Goal: Find specific page/section: Find specific page/section

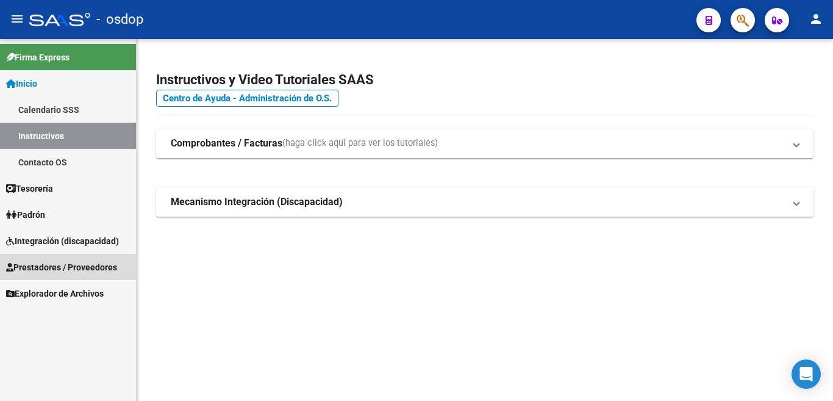
click at [73, 273] on span "Prestadores / Proveedores" at bounding box center [61, 266] width 111 height 13
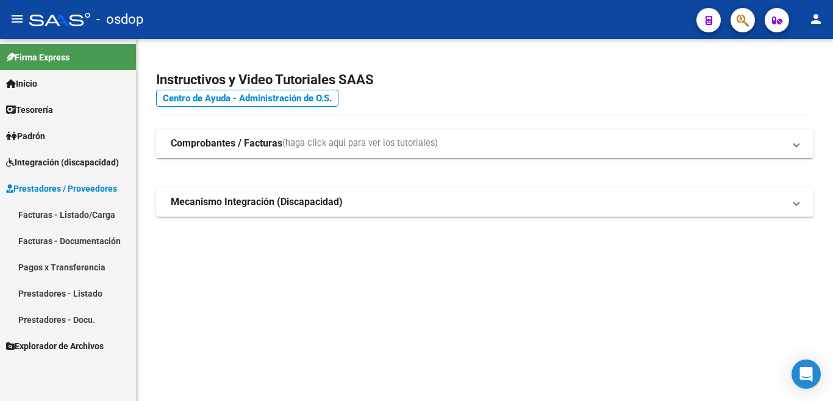
click at [100, 298] on link "Prestadores - Listado" at bounding box center [68, 293] width 136 height 26
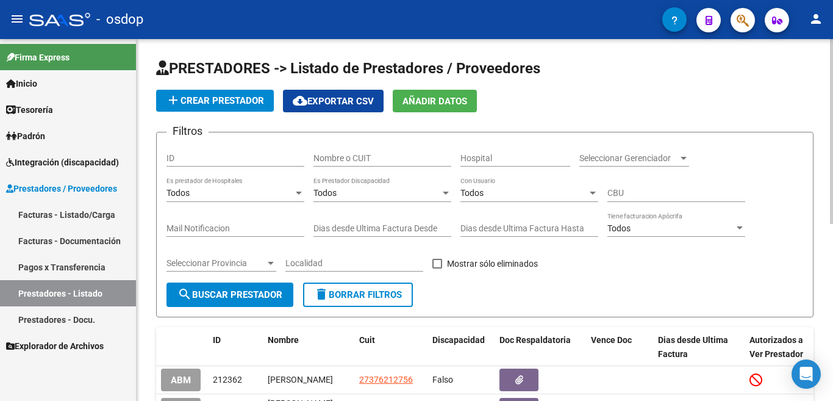
click at [399, 165] on div "Nombre o CUIT" at bounding box center [382, 154] width 138 height 24
click at [398, 160] on input "Nombre o CUIT" at bounding box center [382, 158] width 138 height 10
type input "[PERSON_NAME]"
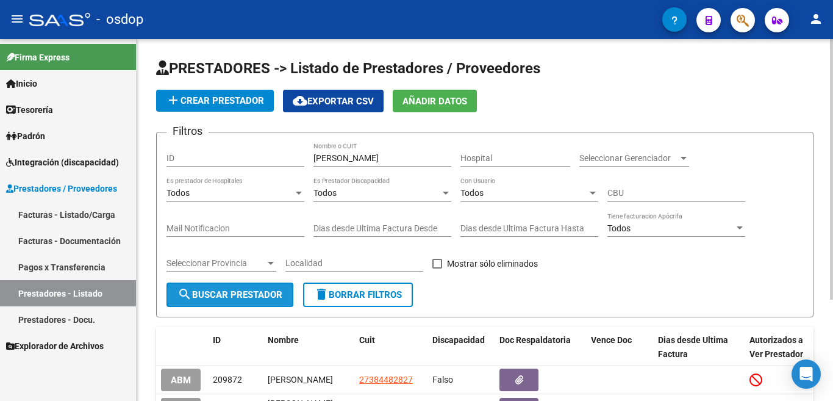
click at [228, 292] on span "search Buscar Prestador" at bounding box center [229, 294] width 105 height 11
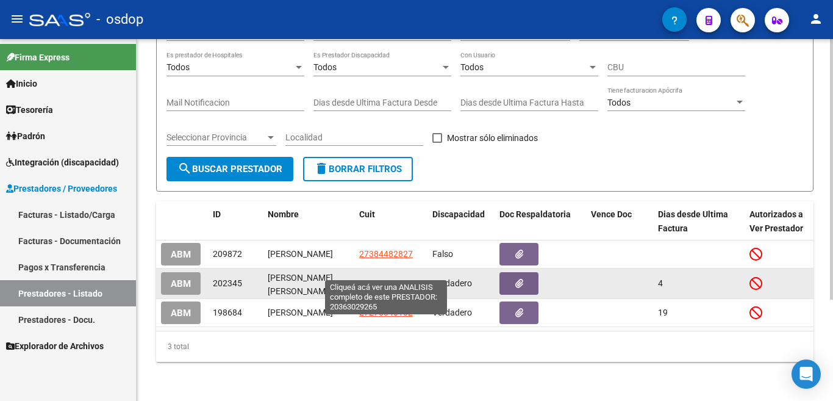
click at [375, 278] on span "20363029265" at bounding box center [386, 283] width 54 height 10
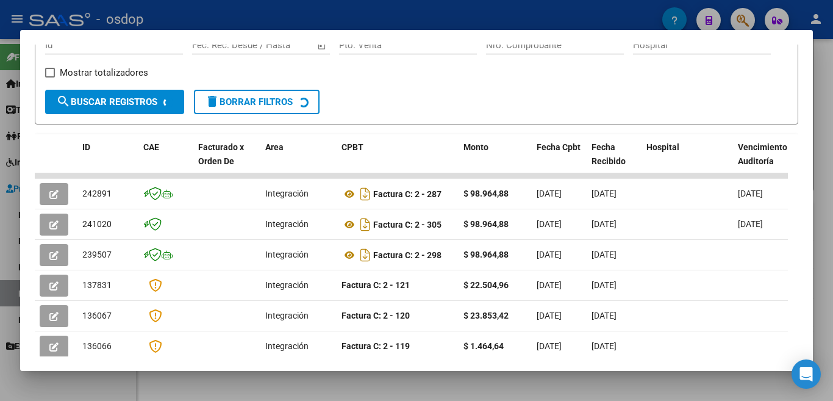
scroll to position [203, 0]
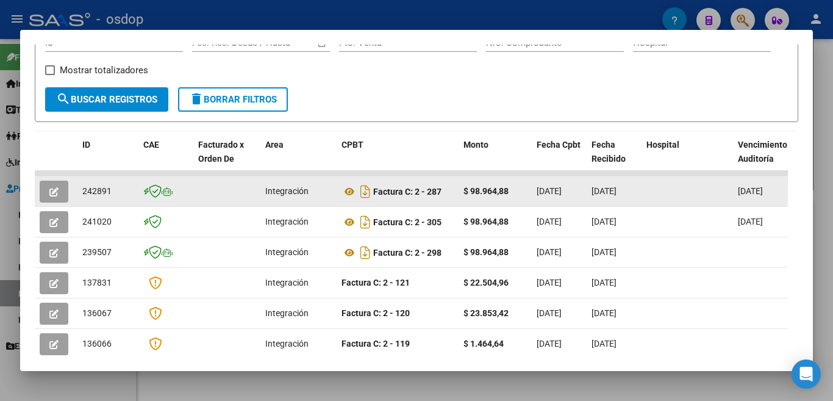
click at [662, 202] on datatable-body-cell at bounding box center [686, 191] width 91 height 30
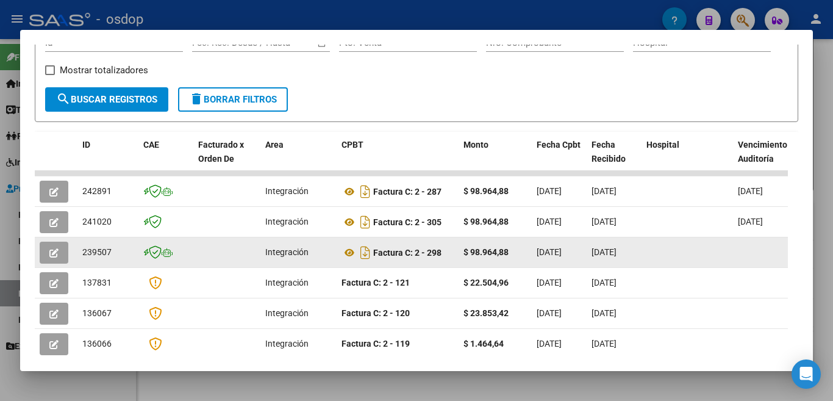
click at [459, 257] on datatable-body-cell "$ 98.964,88" at bounding box center [495, 252] width 73 height 30
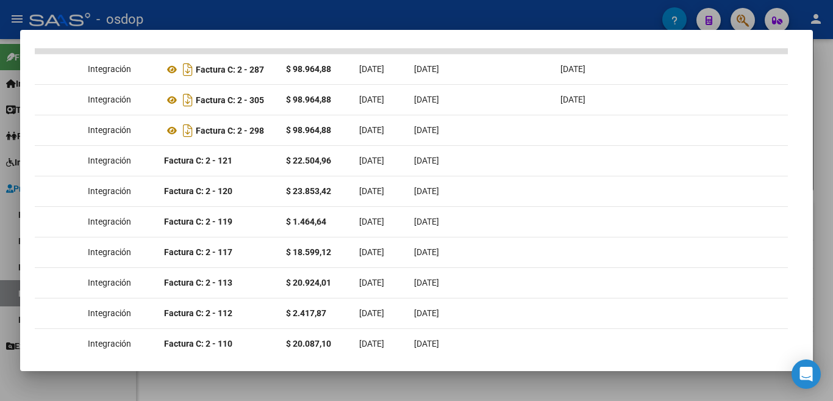
scroll to position [0, 0]
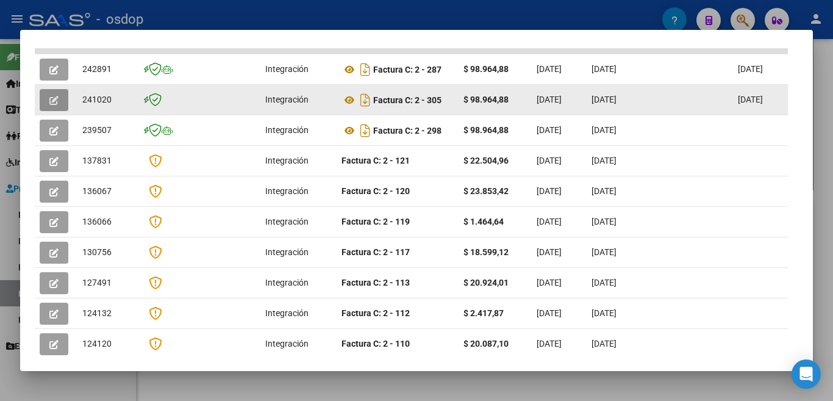
click at [54, 99] on icon "button" at bounding box center [53, 100] width 9 height 9
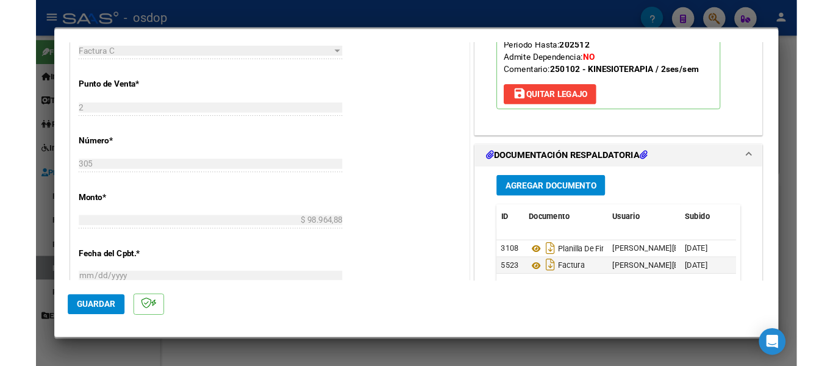
scroll to position [549, 0]
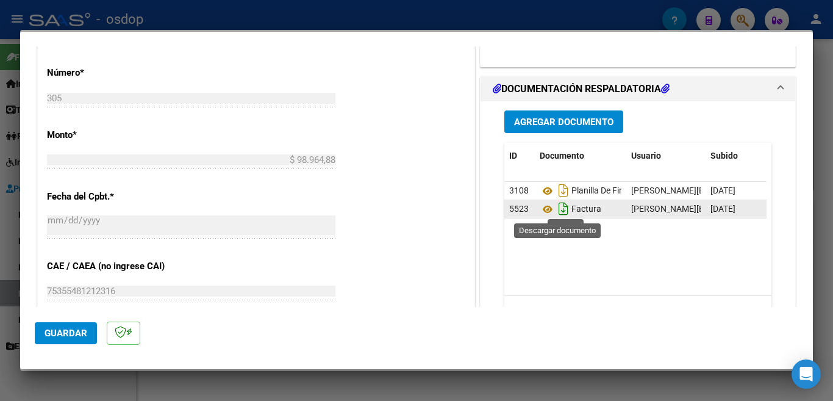
click at [555, 209] on icon "Descargar documento" at bounding box center [563, 209] width 16 height 20
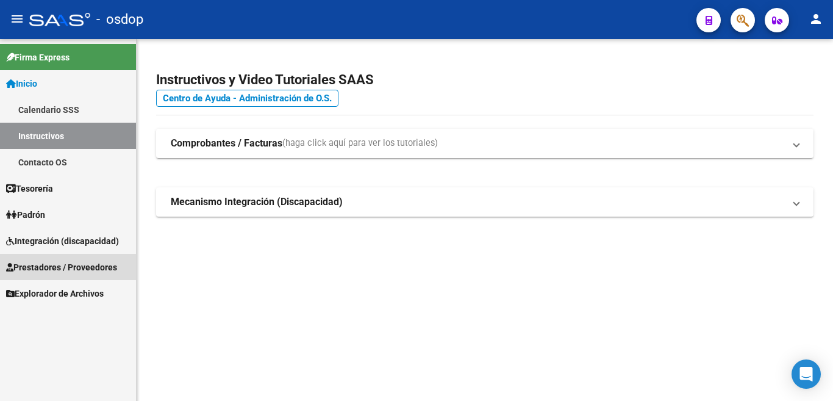
click at [59, 261] on span "Prestadores / Proveedores" at bounding box center [61, 266] width 111 height 13
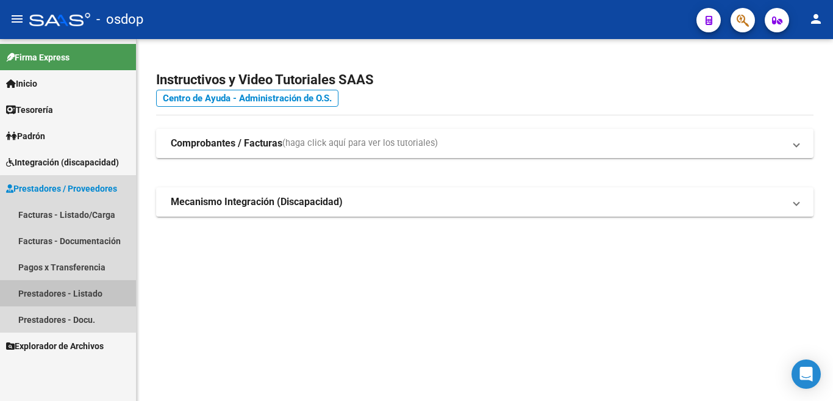
click at [95, 299] on link "Prestadores - Listado" at bounding box center [68, 293] width 136 height 26
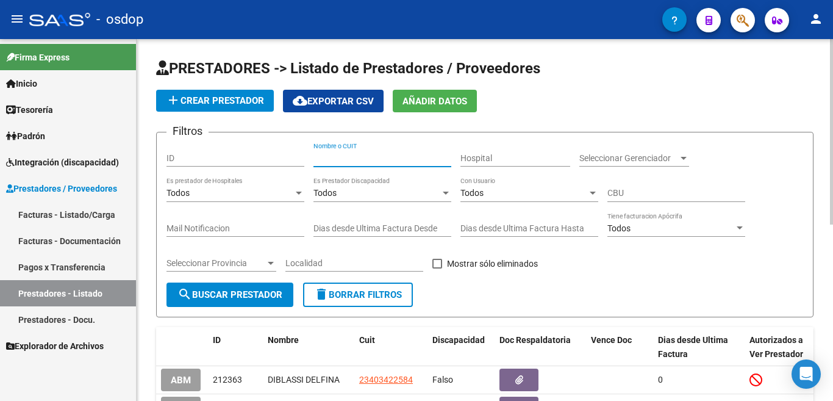
click at [401, 156] on input "Nombre o CUIT" at bounding box center [382, 158] width 138 height 10
type input "[PERSON_NAME]"
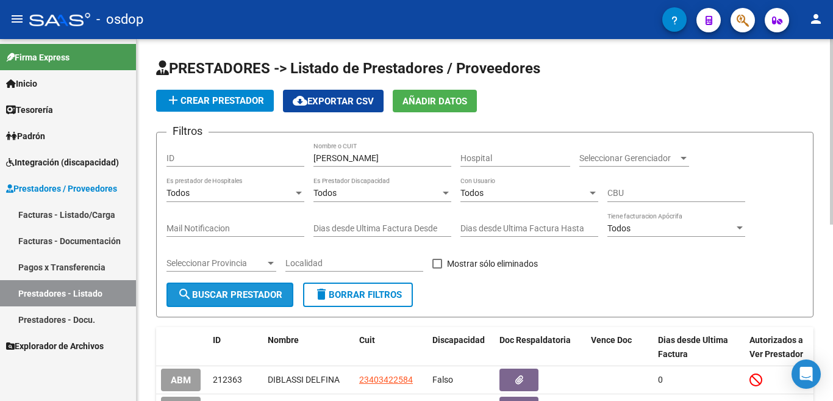
click at [227, 288] on button "search Buscar Prestador" at bounding box center [229, 294] width 127 height 24
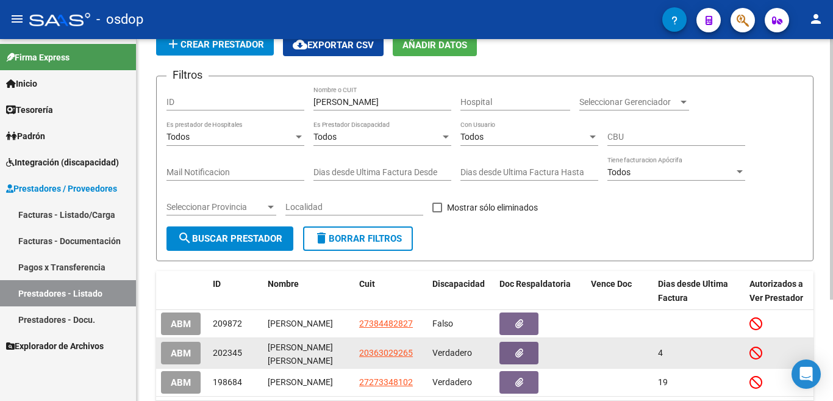
scroll to position [141, 0]
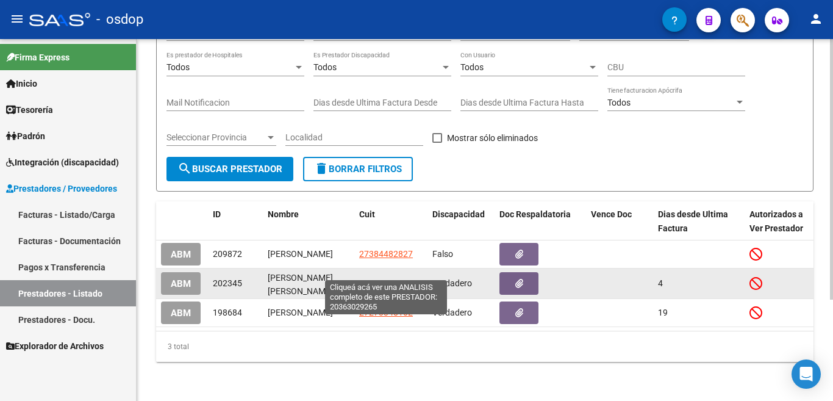
click at [374, 278] on span "20363029265" at bounding box center [386, 283] width 54 height 10
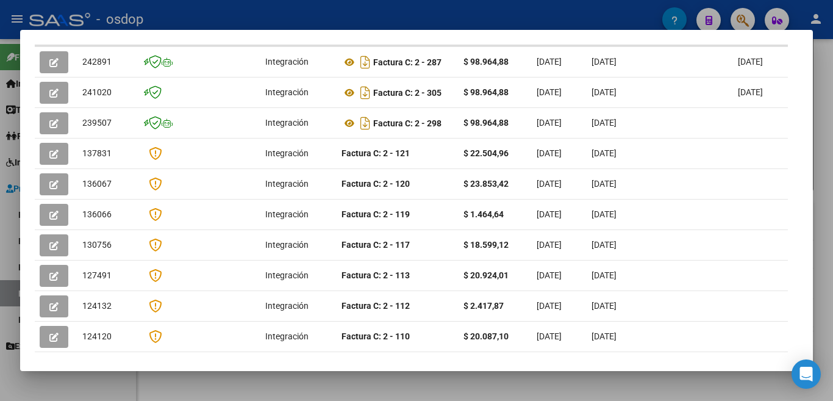
scroll to position [296, 0]
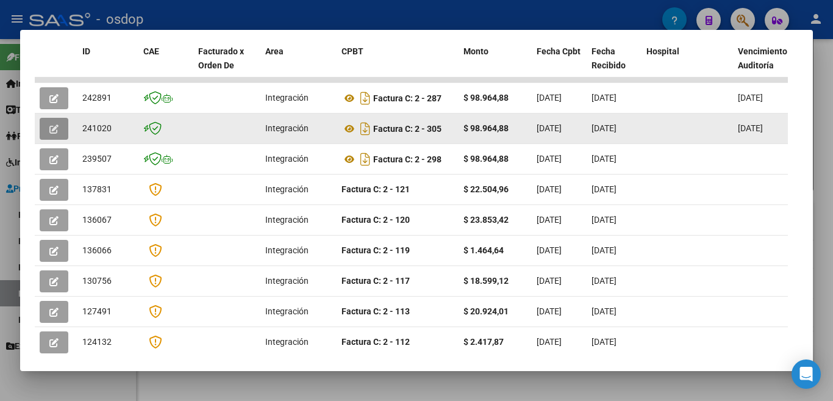
click at [55, 127] on icon "button" at bounding box center [53, 128] width 9 height 9
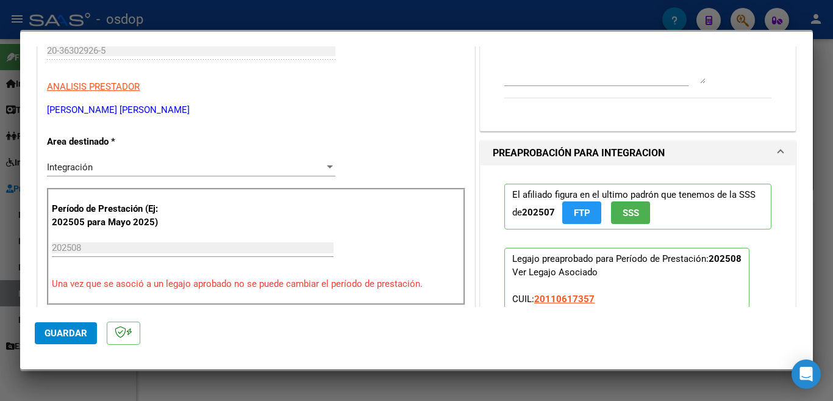
scroll to position [183, 0]
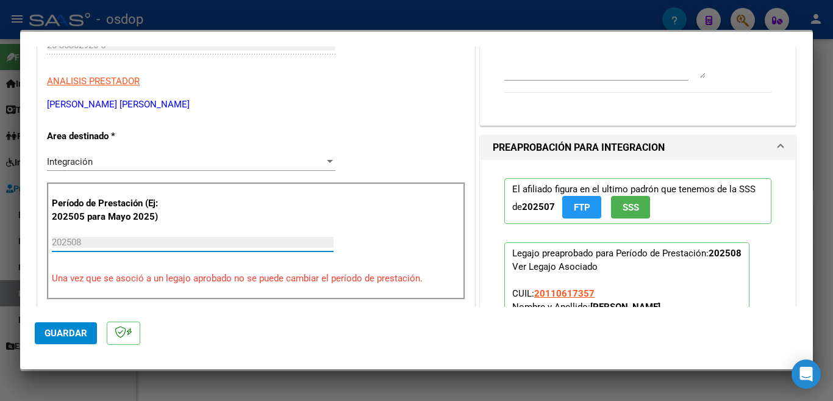
click at [90, 238] on input "202508" at bounding box center [193, 242] width 282 height 11
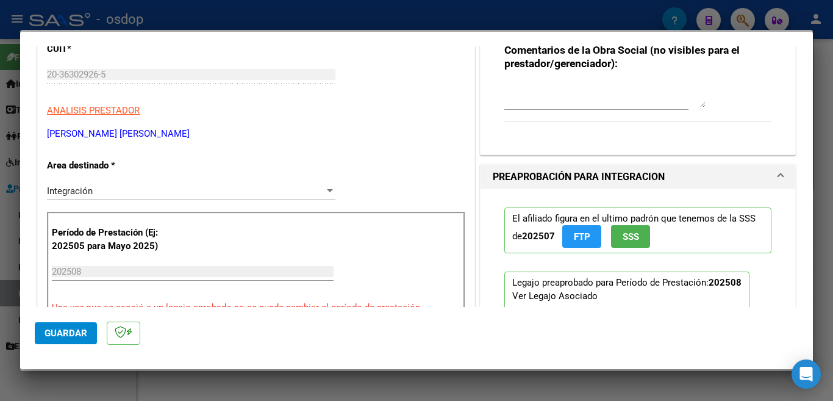
scroll to position [0, 0]
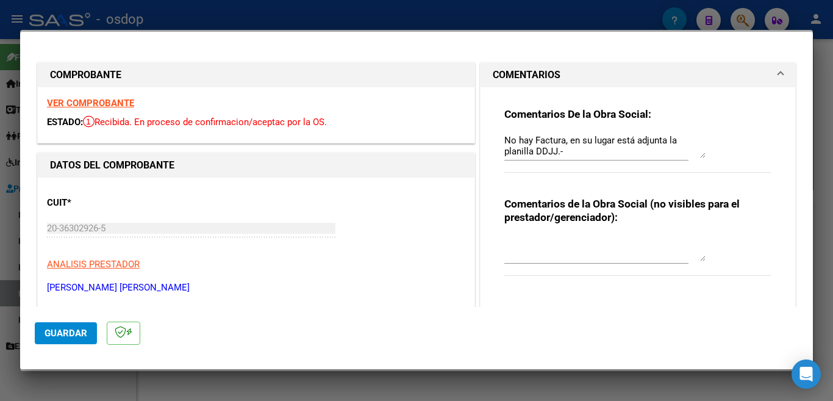
click at [778, 70] on span at bounding box center [780, 75] width 5 height 15
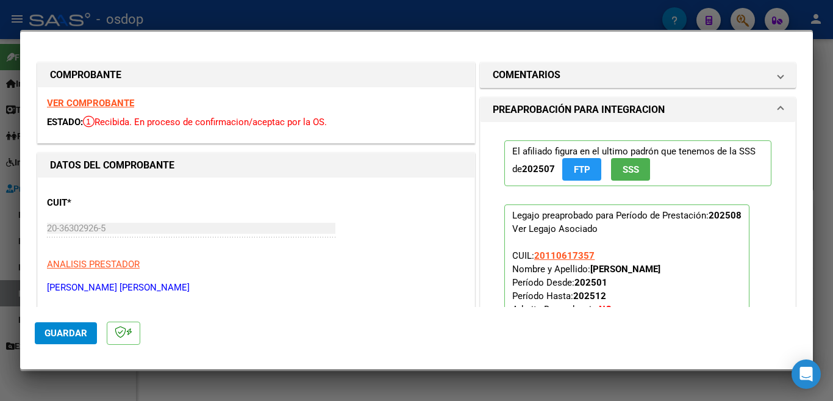
click at [284, 21] on div at bounding box center [416, 200] width 833 height 401
type input "$ 0,00"
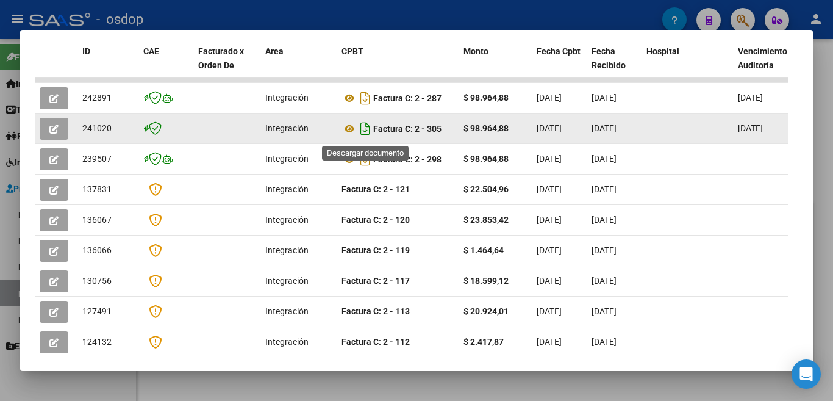
click at [366, 130] on icon "Descargar documento" at bounding box center [365, 129] width 16 height 20
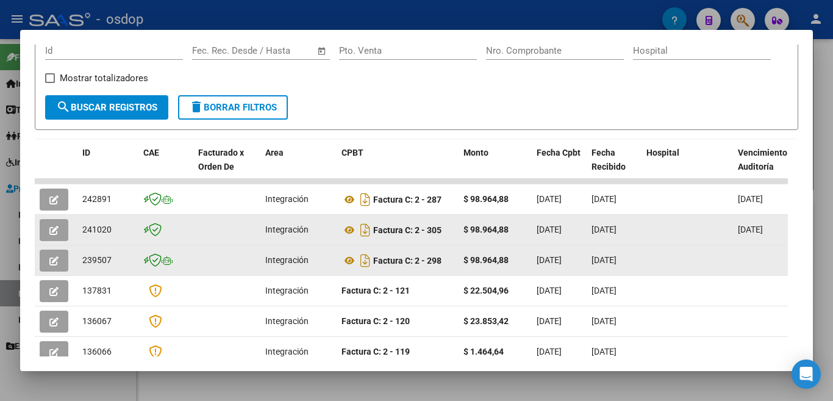
scroll to position [174, 0]
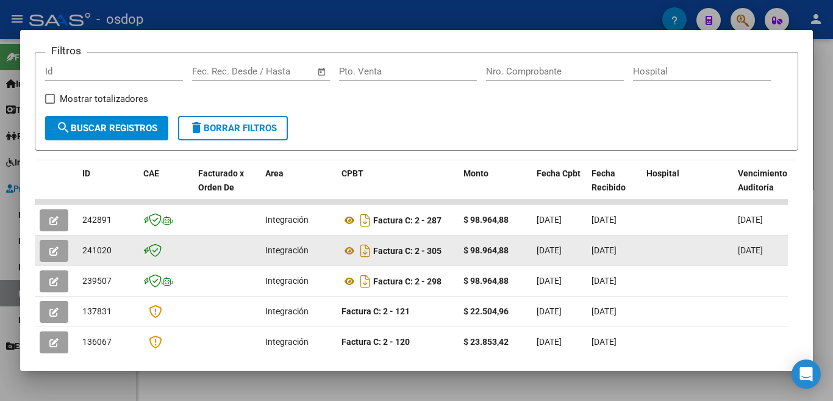
click at [703, 252] on div at bounding box center [687, 250] width 82 height 14
click at [54, 251] on icon "button" at bounding box center [53, 250] width 9 height 9
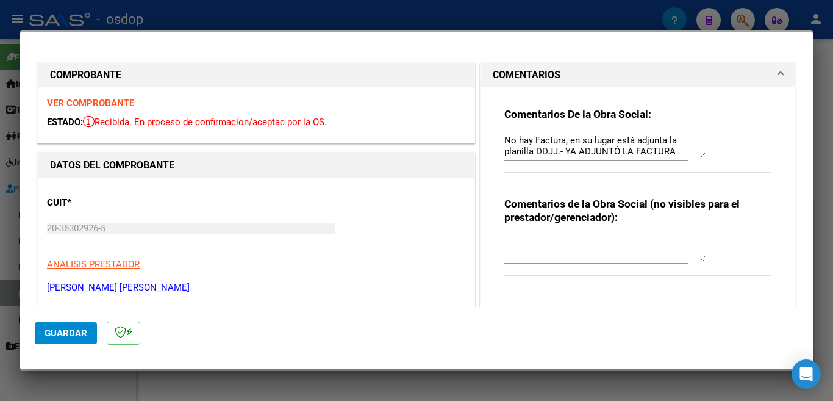
click at [504, 140] on textarea "No hay Factura, en su lugar está adjunta la planilla DDJJ.- YA ADJUNTÓ LA FACTU…" at bounding box center [604, 146] width 201 height 24
click at [507, 17] on div at bounding box center [416, 200] width 833 height 401
type input "$ 0,00"
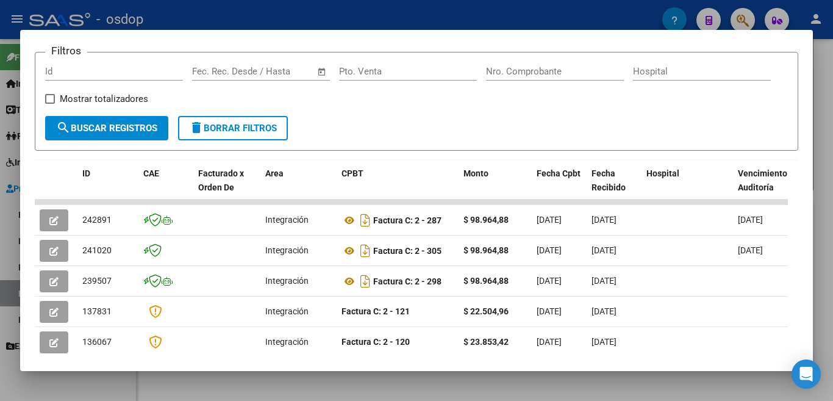
click at [201, 9] on div at bounding box center [416, 200] width 833 height 401
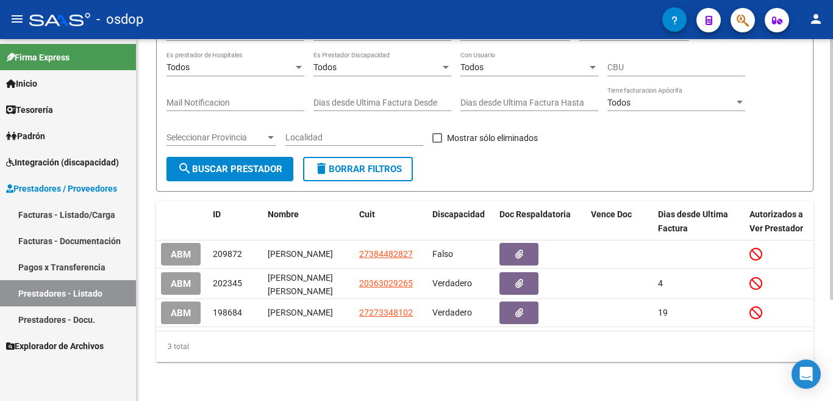
scroll to position [0, 0]
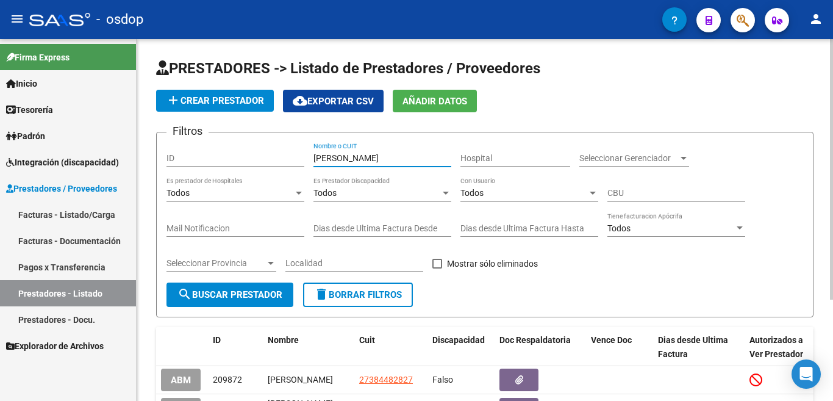
drag, startPoint x: 374, startPoint y: 160, endPoint x: 254, endPoint y: 138, distance: 122.7
click at [253, 138] on form "Filtros ID bearzot Nombre o CUIT Hospital Seleccionar Gerenciador Seleccionar G…" at bounding box center [484, 224] width 657 height 185
type input "varela"
click at [219, 296] on span "search Buscar Prestador" at bounding box center [229, 294] width 105 height 11
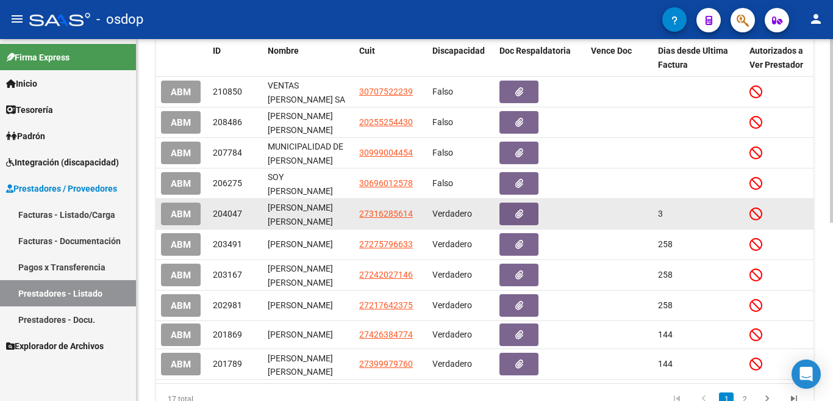
scroll to position [305, 0]
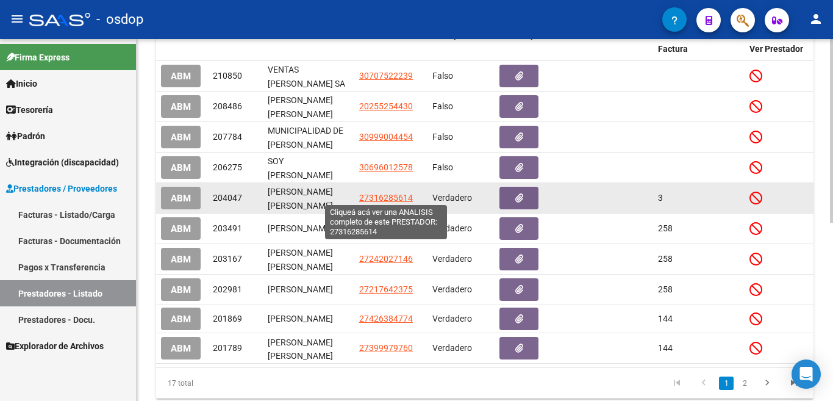
click at [377, 193] on span "27316285614" at bounding box center [386, 198] width 54 height 10
type textarea "27316285614"
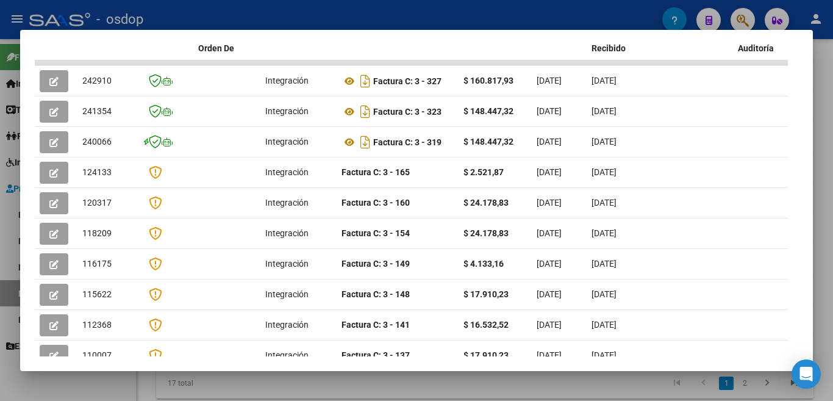
scroll to position [325, 0]
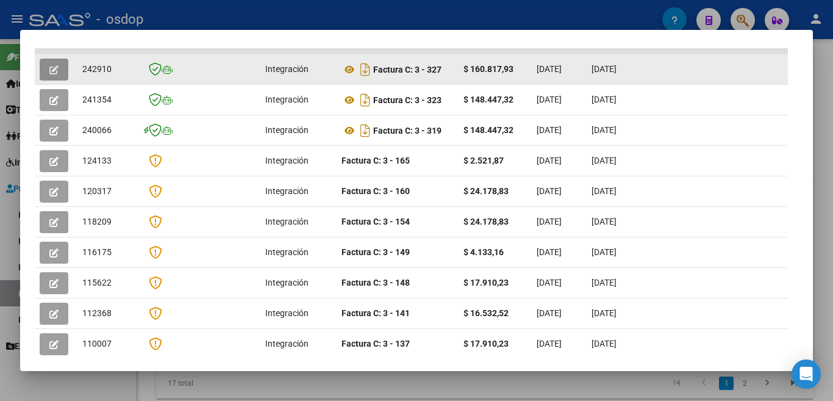
click at [59, 74] on button "button" at bounding box center [54, 70] width 29 height 22
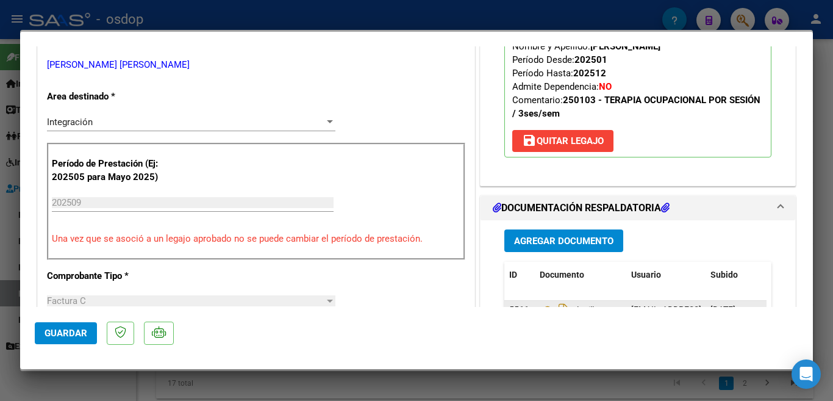
scroll to position [0, 0]
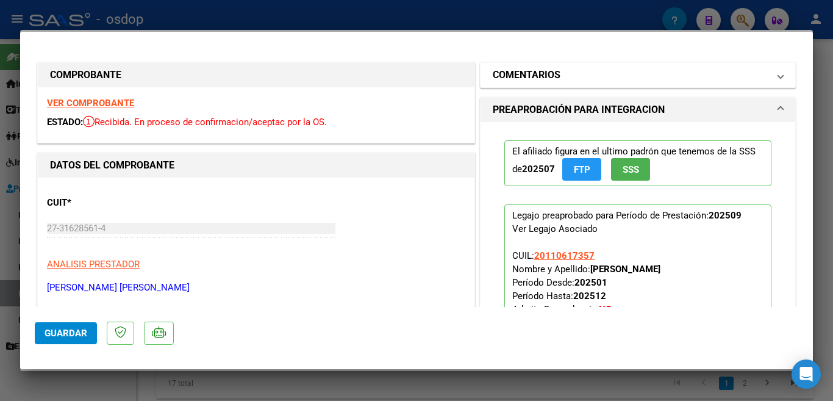
click at [778, 73] on span at bounding box center [780, 75] width 5 height 15
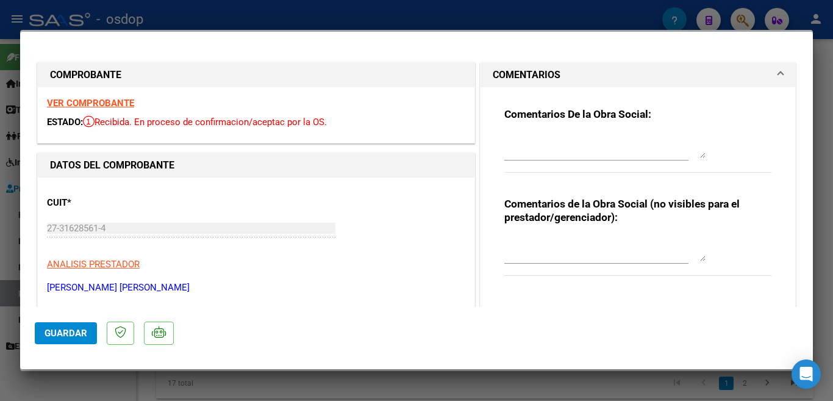
click at [564, 21] on div at bounding box center [416, 200] width 833 height 401
type input "$ 0,00"
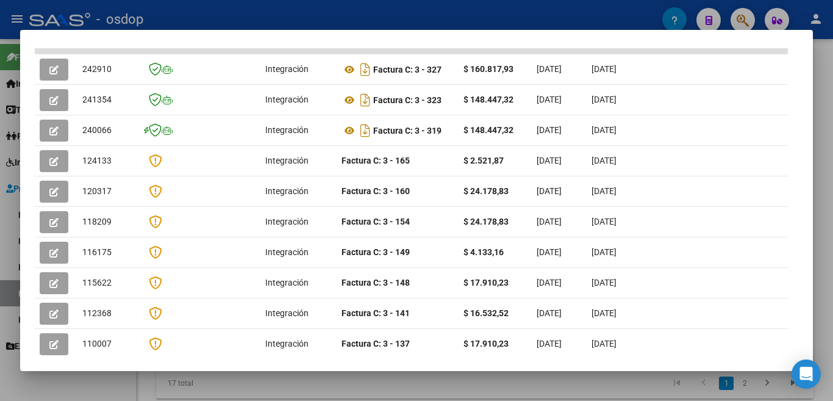
click at [595, 29] on div at bounding box center [416, 200] width 833 height 401
